Goal: Information Seeking & Learning: Learn about a topic

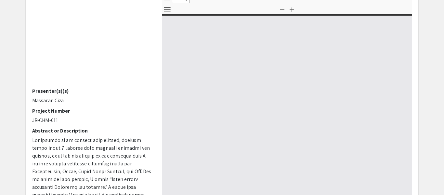
select select "custom"
type input "0"
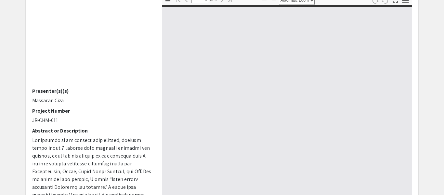
select select "custom"
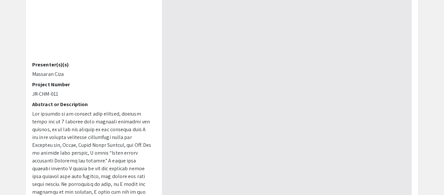
type input "1"
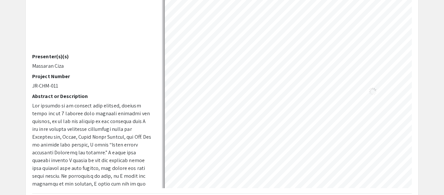
select select "auto"
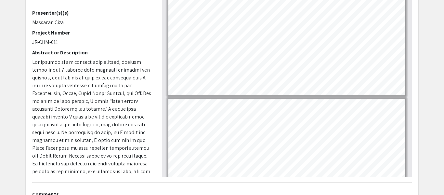
scroll to position [34, 0]
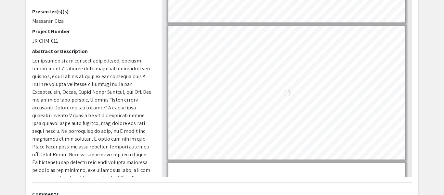
type input "4"
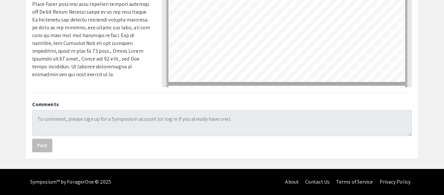
scroll to position [0, 0]
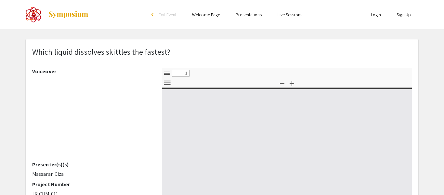
select select "custom"
type input "0"
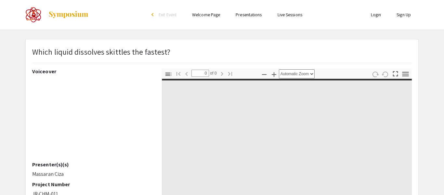
select select "custom"
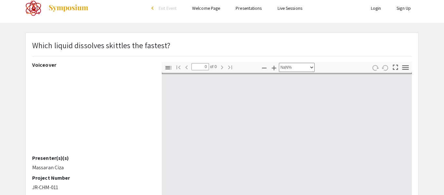
type input "1"
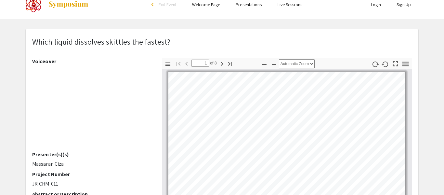
select select "auto"
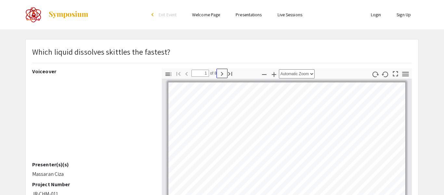
click at [223, 73] on icon "button" at bounding box center [222, 74] width 8 height 8
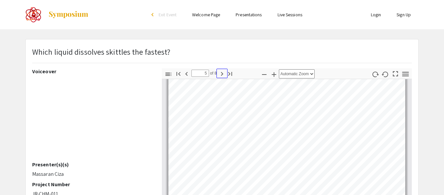
scroll to position [550, 0]
click at [223, 73] on icon "button" at bounding box center [222, 74] width 8 height 8
click at [222, 75] on icon "button" at bounding box center [222, 74] width 8 height 8
type input "8"
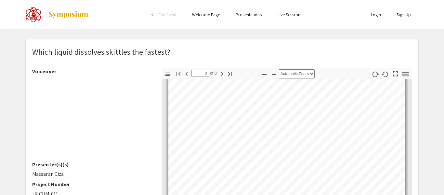
scroll to position [880, 0]
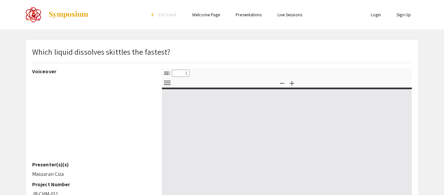
select select "custom"
type input "0"
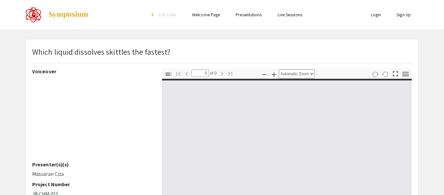
select select "custom"
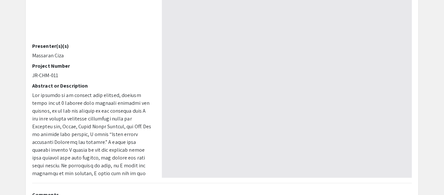
scroll to position [86, 0]
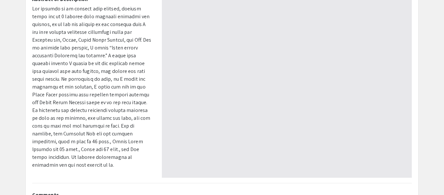
type input "1"
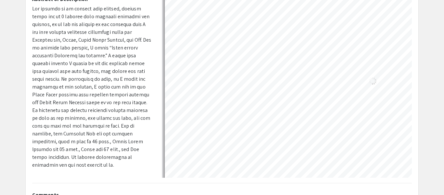
select select "auto"
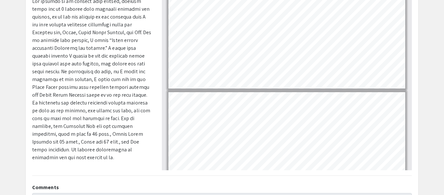
scroll to position [209, 0]
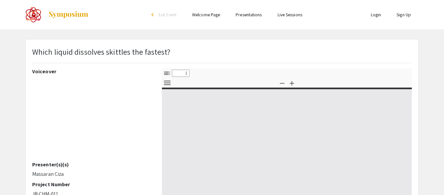
select select "custom"
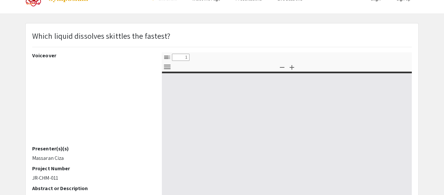
type input "0"
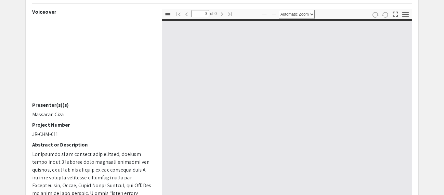
select select "custom"
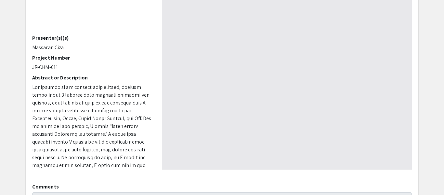
scroll to position [168, 0]
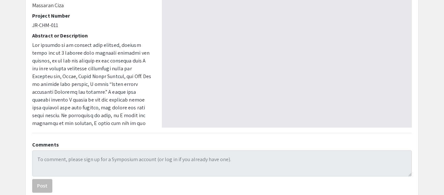
type input "1"
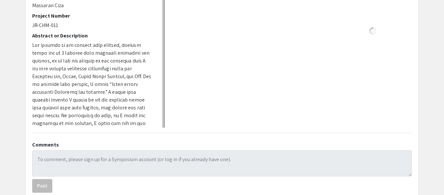
select select "auto"
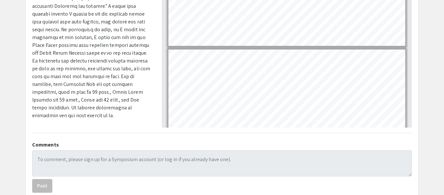
scroll to position [86, 0]
